Goal: Communication & Community: Answer question/provide support

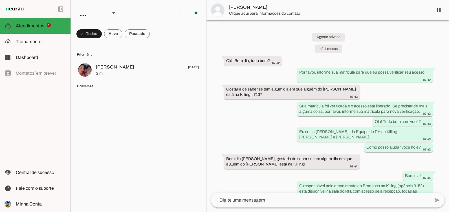
scroll to position [1628, 0]
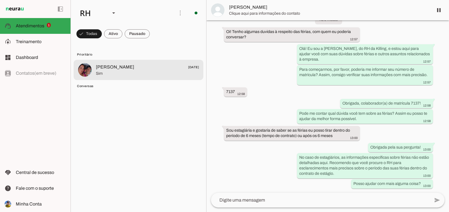
click at [128, 73] on span "Sim" at bounding box center [147, 74] width 103 height 6
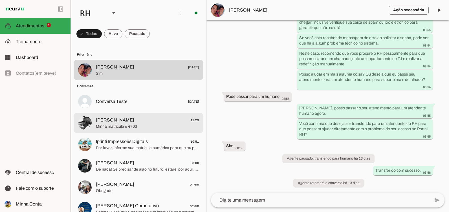
click at [124, 127] on span "Minha matrícula é 4703" at bounding box center [147, 127] width 103 height 6
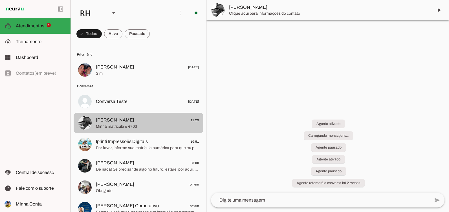
scroll to position [61, 0]
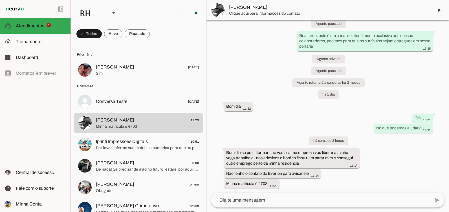
click at [282, 203] on textarea at bounding box center [320, 200] width 219 height 7
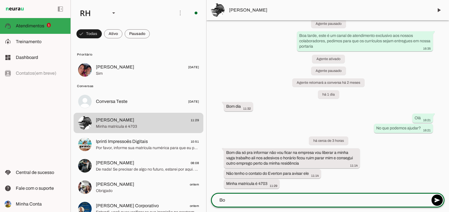
type textarea "B"
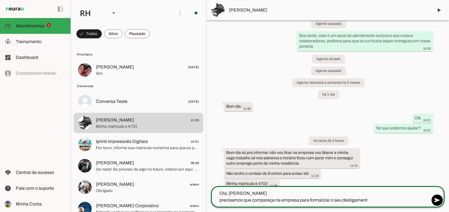
type textarea "Olá, [PERSON_NAME] precisamos que compareça na empresa para formalizar o seu de…"
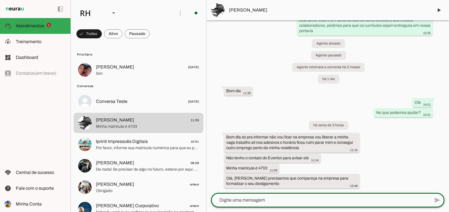
click at [284, 203] on textarea at bounding box center [320, 200] width 219 height 7
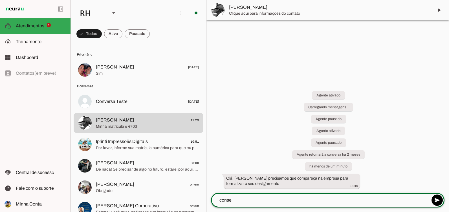
scroll to position [0, 0]
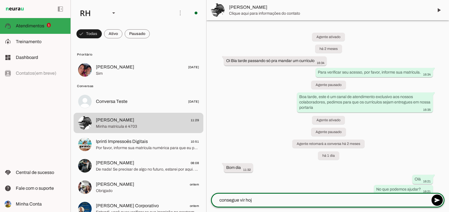
type textarea "consegue vir hoje"
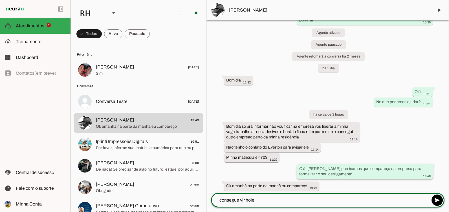
scroll to position [90, 0]
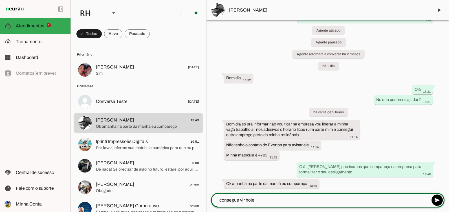
drag, startPoint x: 268, startPoint y: 206, endPoint x: 222, endPoint y: 196, distance: 47.1
click at [222, 196] on div "consegue vir hoje" at bounding box center [320, 200] width 219 height 15
click at [259, 199] on textarea "consegue vir hoje" at bounding box center [320, 200] width 219 height 7
drag, startPoint x: 259, startPoint y: 199, endPoint x: 226, endPoint y: 194, distance: 33.6
click at [226, 194] on div "consegue vir hoje" at bounding box center [320, 200] width 219 height 15
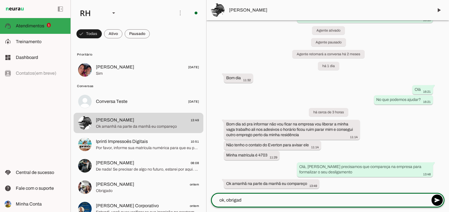
type textarea "ok, obrigada"
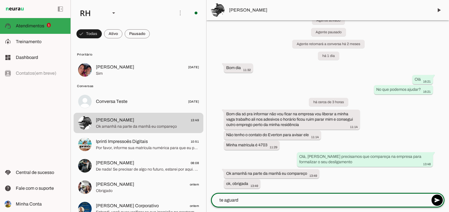
type textarea "te aguardo"
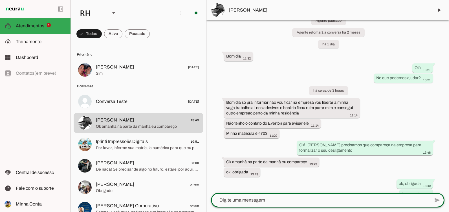
scroll to position [122, 0]
